Goal: Go to known website

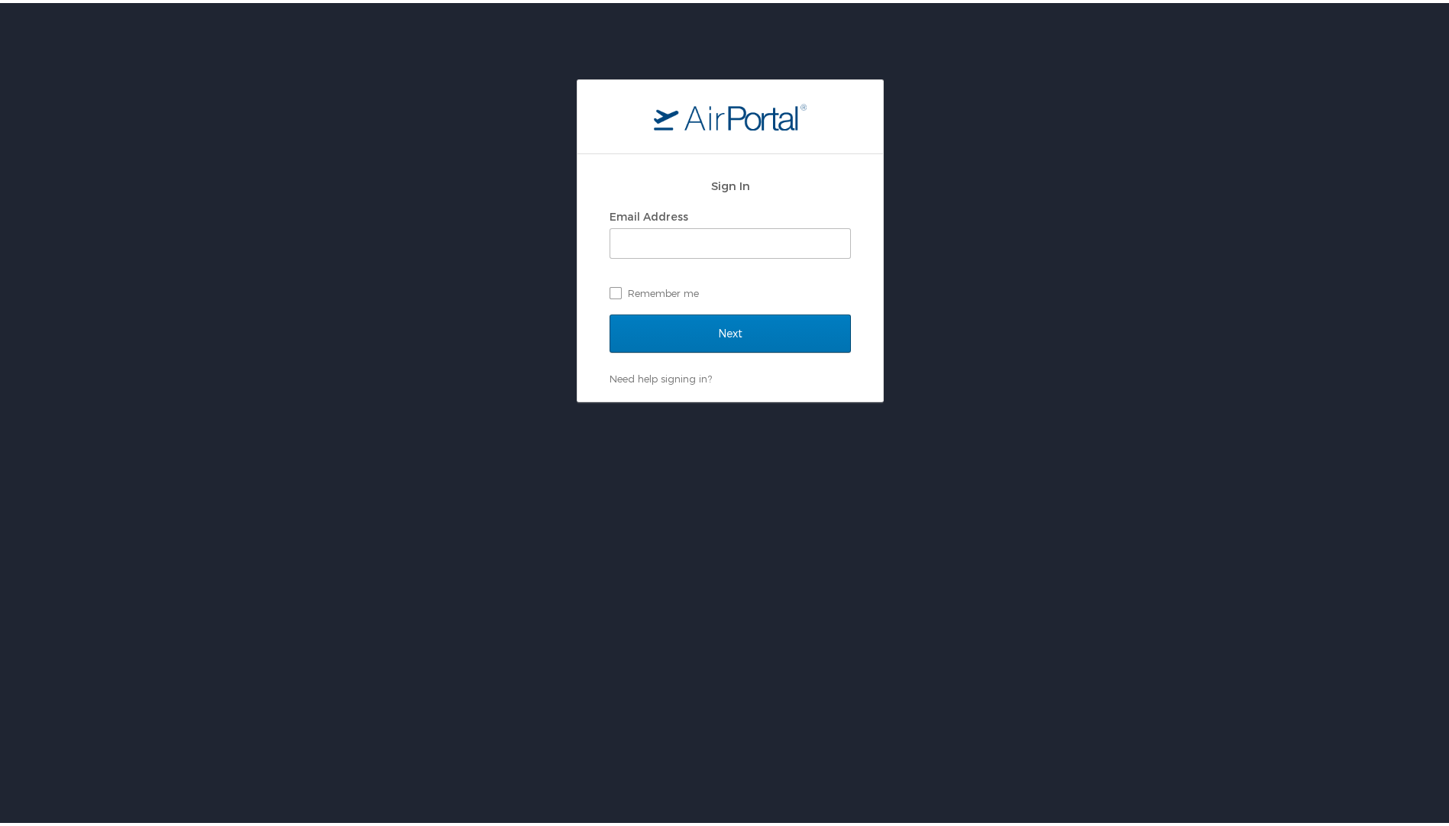
click at [674, 222] on div "Email Address" at bounding box center [729, 213] width 241 height 23
click at [674, 234] on input "Email Address" at bounding box center [730, 240] width 240 height 29
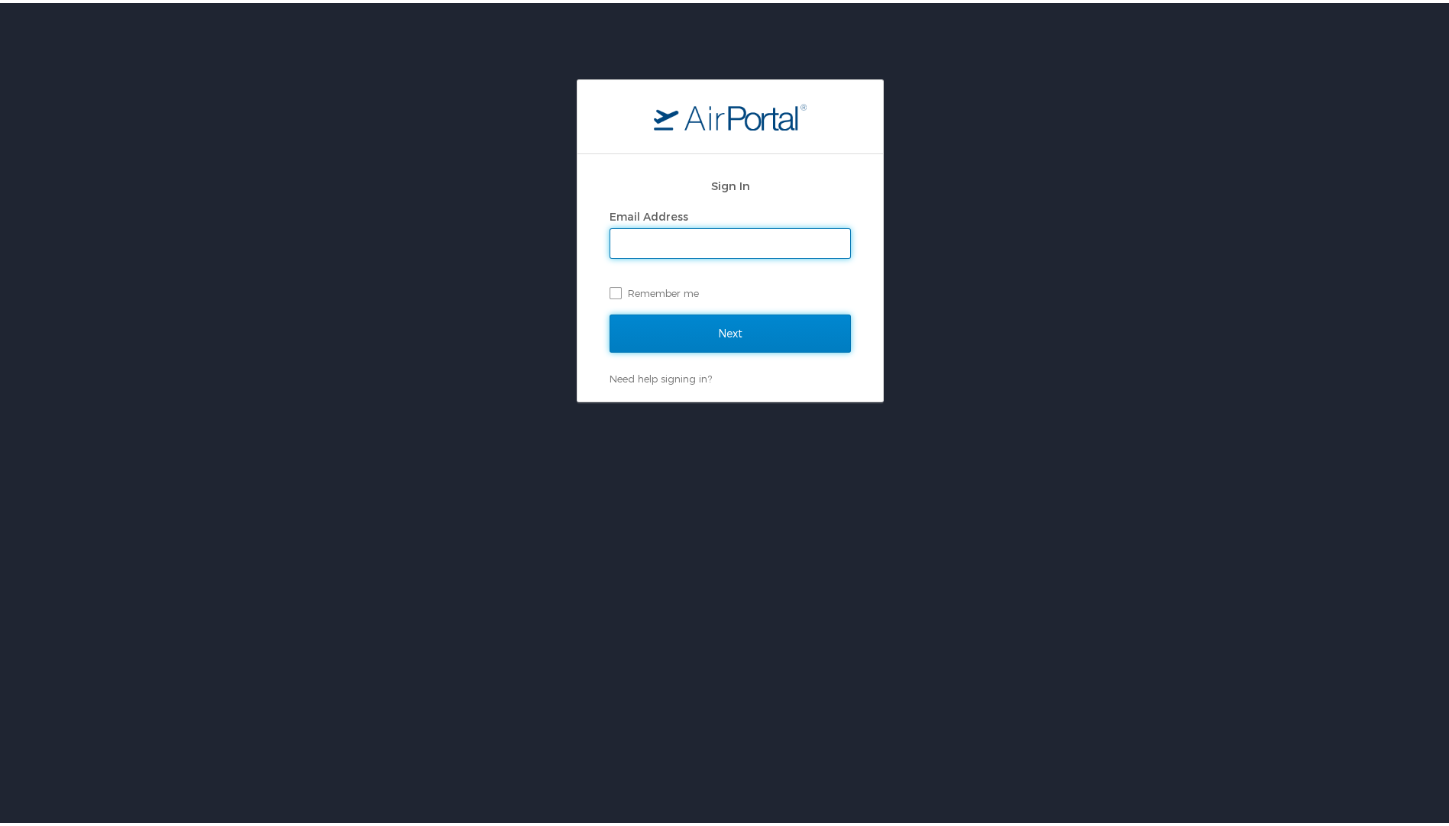
click at [701, 332] on input "Next" at bounding box center [729, 331] width 241 height 38
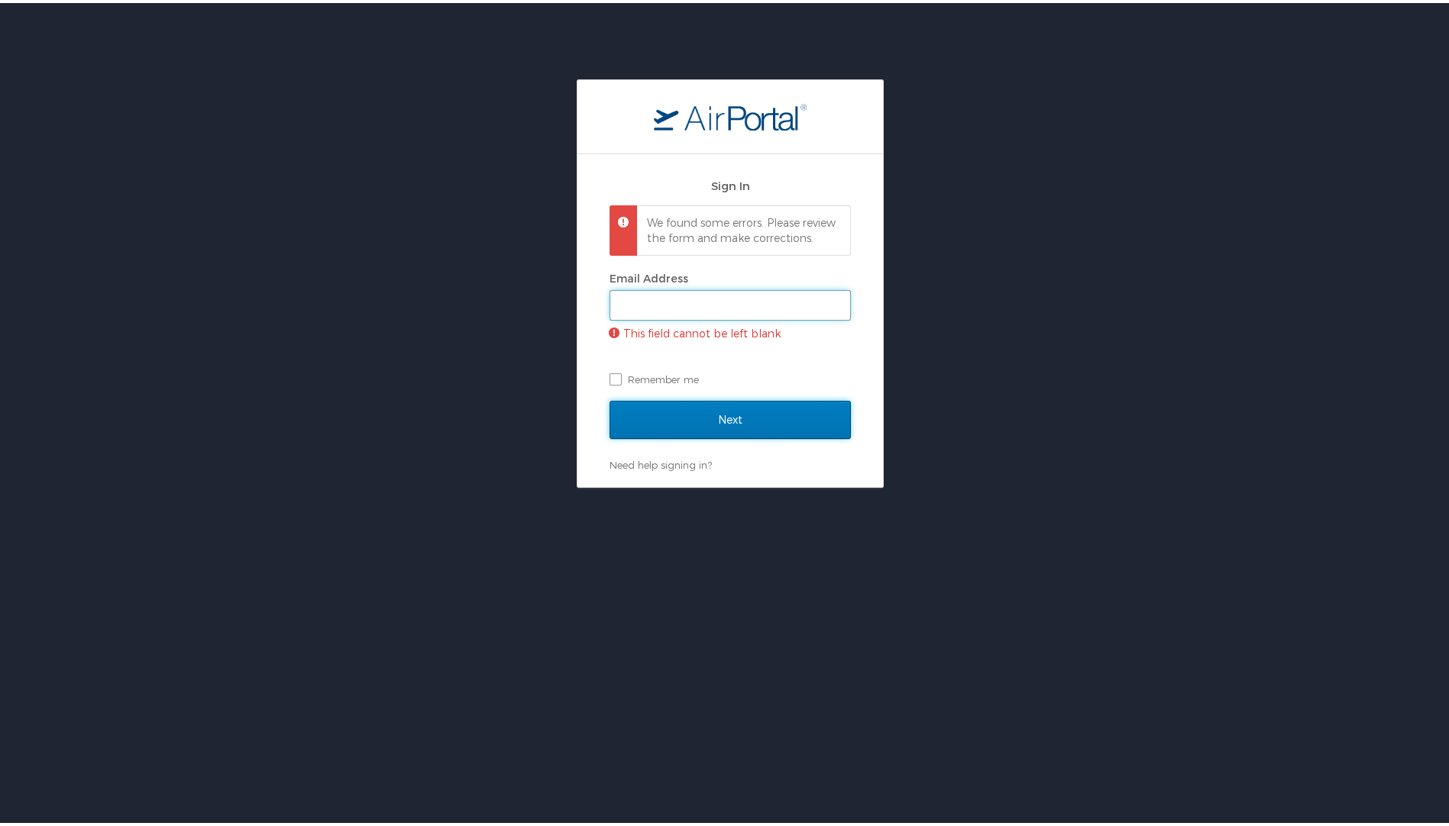
click at [692, 317] on input "Email Address" at bounding box center [730, 302] width 240 height 29
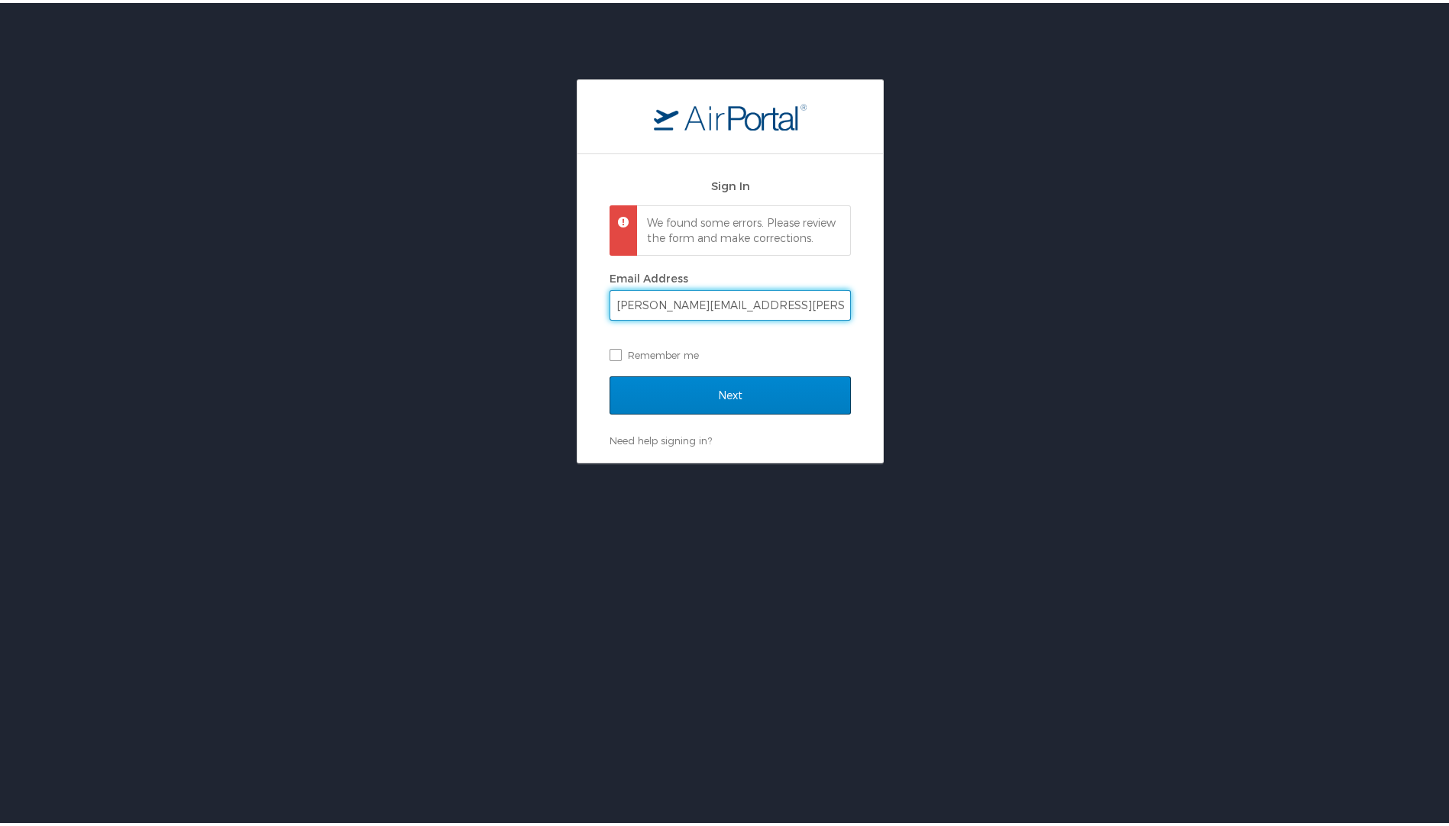
type input "ronnette.johnson@imail.org"
click at [609, 373] on input "Next" at bounding box center [729, 392] width 241 height 38
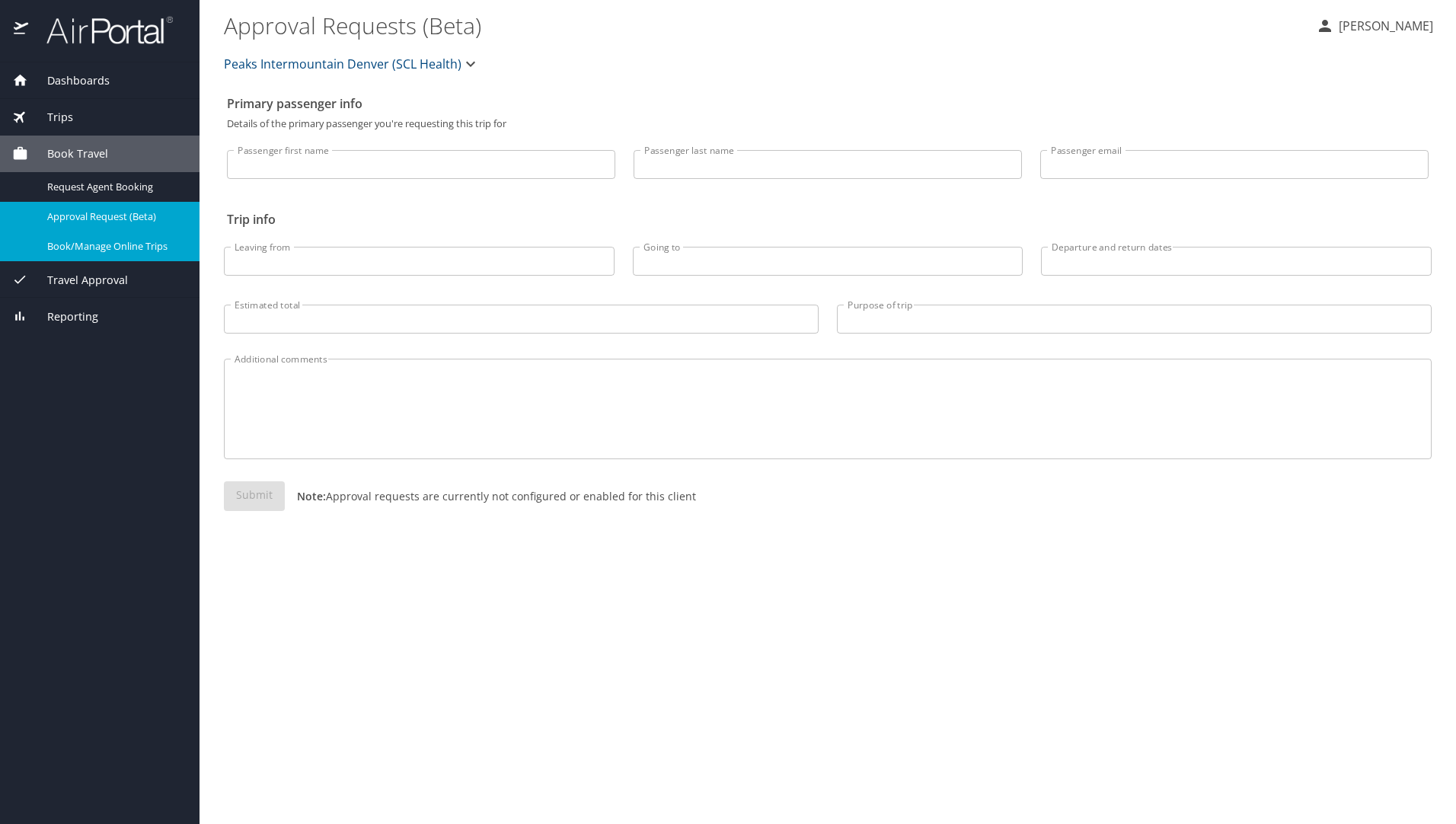
click at [75, 255] on div "Book/Manage Online Trips" at bounding box center [100, 246] width 176 height 18
